Goal: Book appointment/travel/reservation

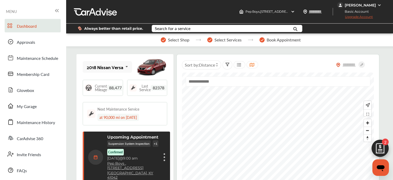
scroll to position [84, 0]
click at [377, 150] on img at bounding box center [380, 149] width 25 height 25
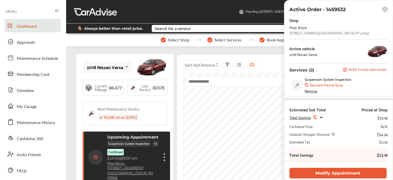
scroll to position [0, 0]
click at [305, 173] on button "Modify Appointment" at bounding box center [338, 173] width 97 height 11
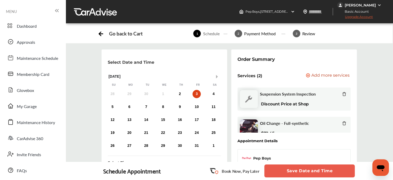
click at [217, 77] on button "Next Month" at bounding box center [218, 77] width 4 height 4
click at [111, 119] on div "9" at bounding box center [112, 120] width 8 height 8
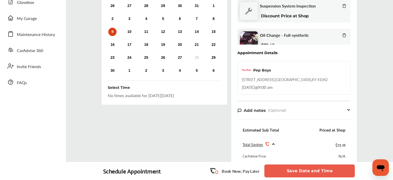
scroll to position [87, 0]
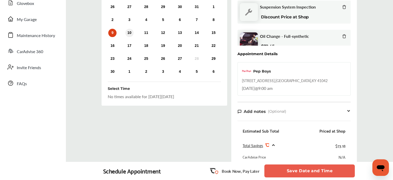
click at [131, 35] on div "10" at bounding box center [129, 33] width 8 height 8
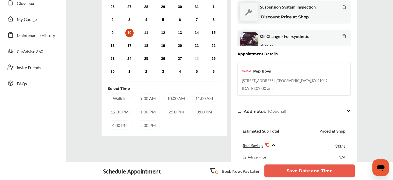
click at [114, 28] on div "9 10 11 12 13 14 15" at bounding box center [163, 33] width 118 height 10
drag, startPoint x: 303, startPoint y: 92, endPoint x: 292, endPoint y: 88, distance: 12.1
click at [292, 88] on div "Pep Boys [STREET_ADDRESS] [DATE] 9:00 am" at bounding box center [294, 78] width 113 height 33
click at [315, 80] on div "Pep Boys [STREET_ADDRESS] [DATE] 9:00 am" at bounding box center [294, 78] width 113 height 33
copy div "[STREET_ADDRESS]"
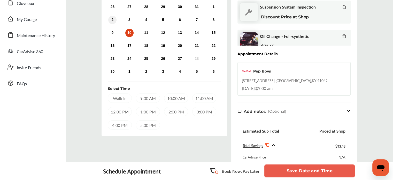
click at [109, 19] on div "2" at bounding box center [112, 20] width 8 height 8
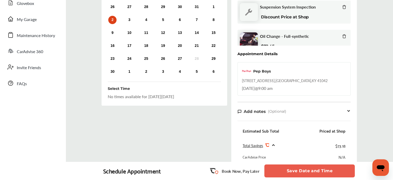
click at [113, 37] on div "9 10 11 12 13 14 15" at bounding box center [163, 33] width 118 height 10
click at [114, 41] on div "16 17 18 19 20 21 22" at bounding box center [163, 46] width 118 height 10
click at [112, 47] on div "16" at bounding box center [112, 46] width 8 height 8
